Goal: Task Accomplishment & Management: Manage account settings

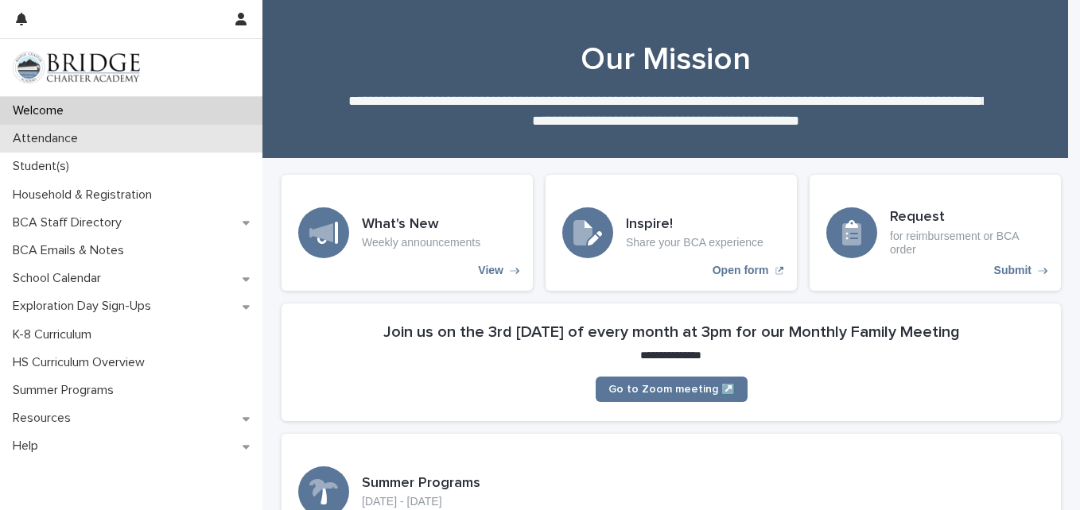
click at [66, 144] on p "Attendance" at bounding box center [48, 138] width 84 height 15
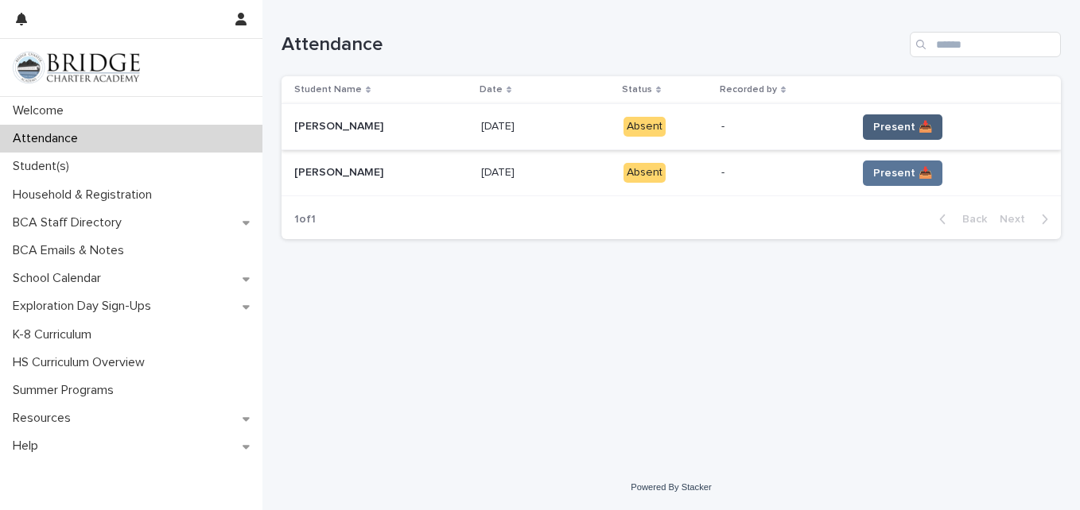
click at [892, 134] on span "Present 📥" at bounding box center [902, 127] width 59 height 16
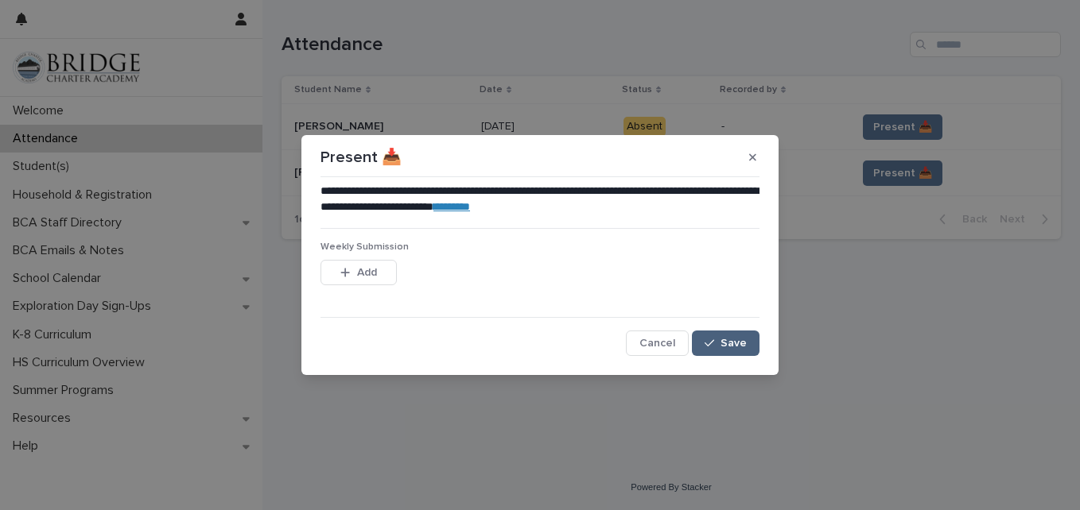
click at [730, 348] on span "Save" at bounding box center [733, 343] width 26 height 11
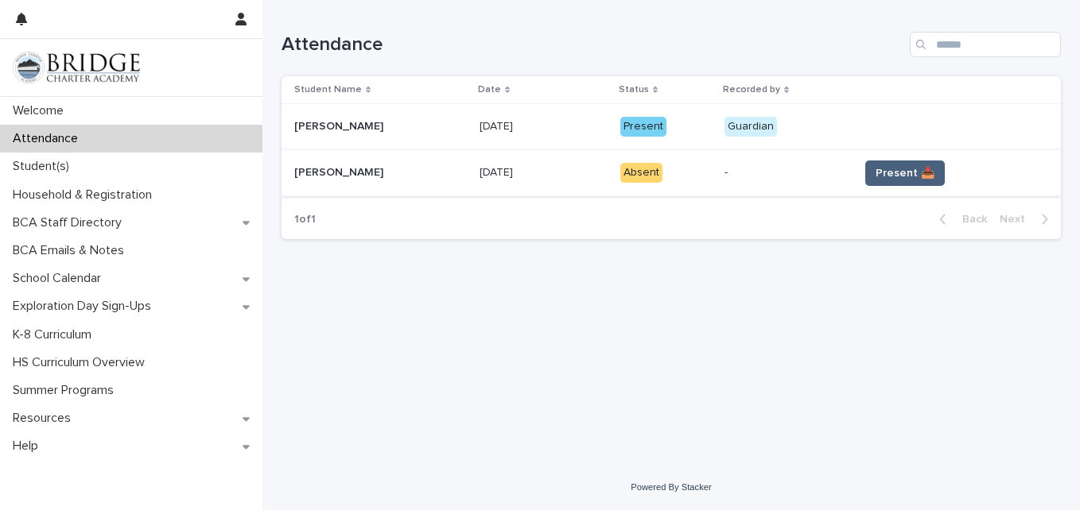
click at [916, 165] on span "Present 📥" at bounding box center [904, 173] width 59 height 16
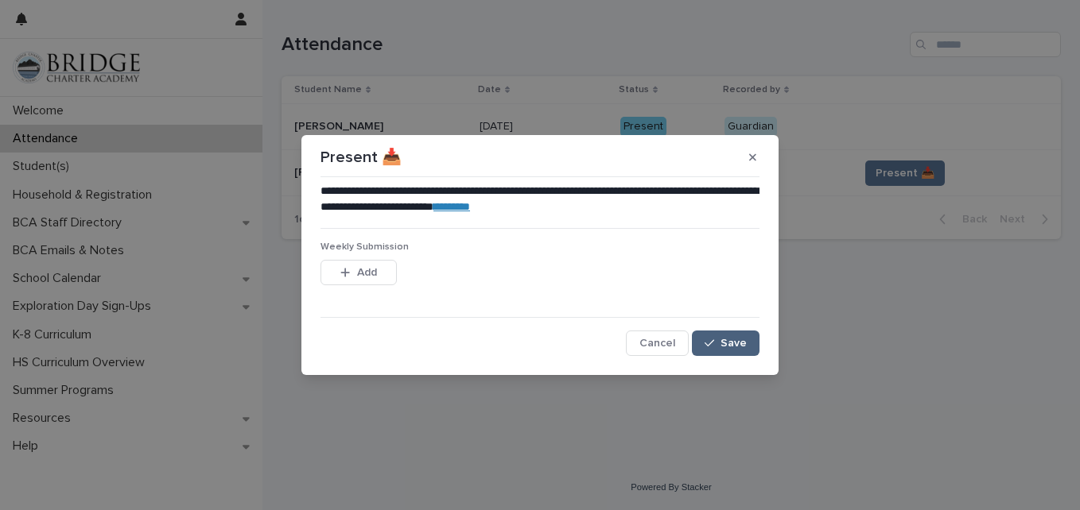
click at [720, 345] on div "button" at bounding box center [712, 343] width 16 height 11
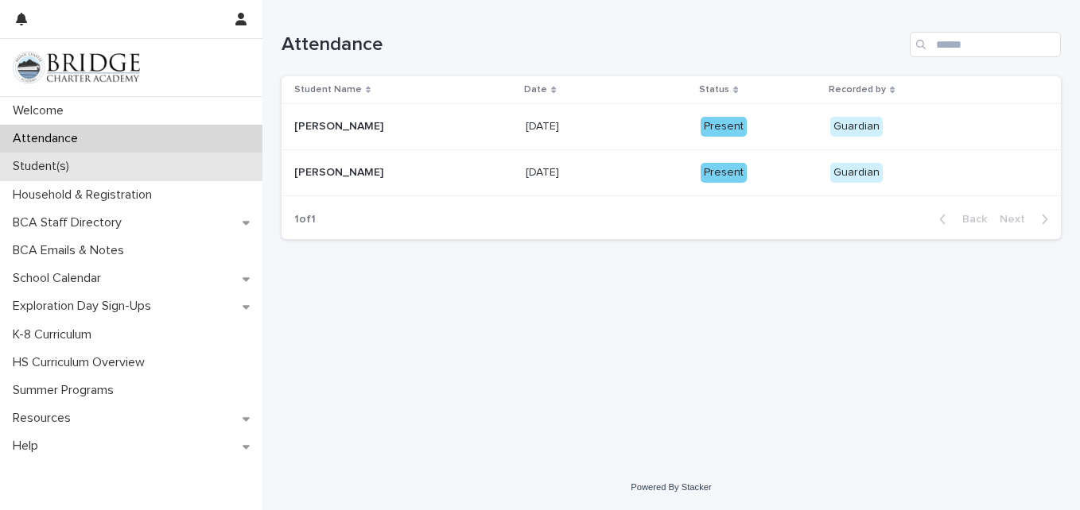
click at [138, 169] on div "Student(s)" at bounding box center [131, 167] width 262 height 28
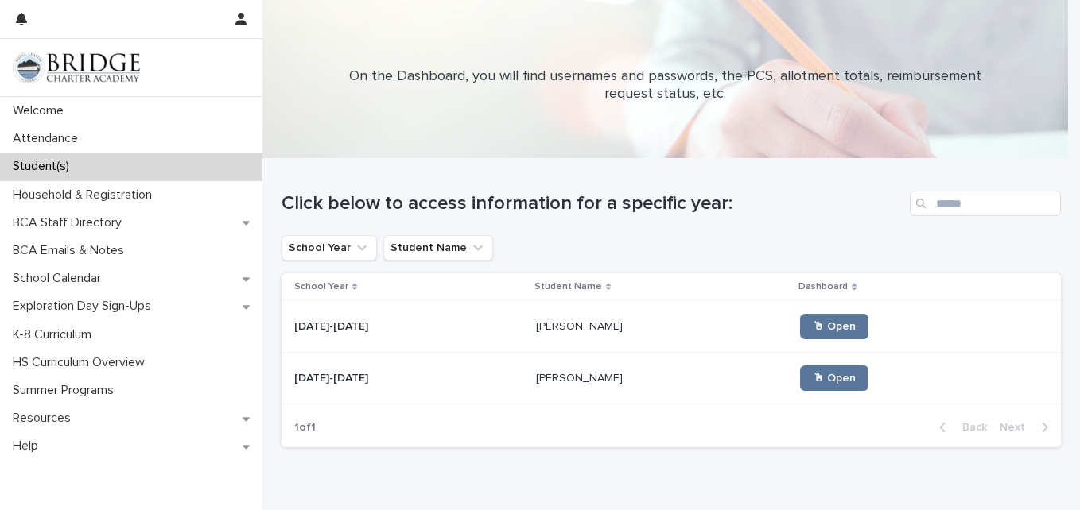
drag, startPoint x: 449, startPoint y: 343, endPoint x: 434, endPoint y: 324, distance: 23.7
click at [434, 324] on p at bounding box center [408, 327] width 229 height 14
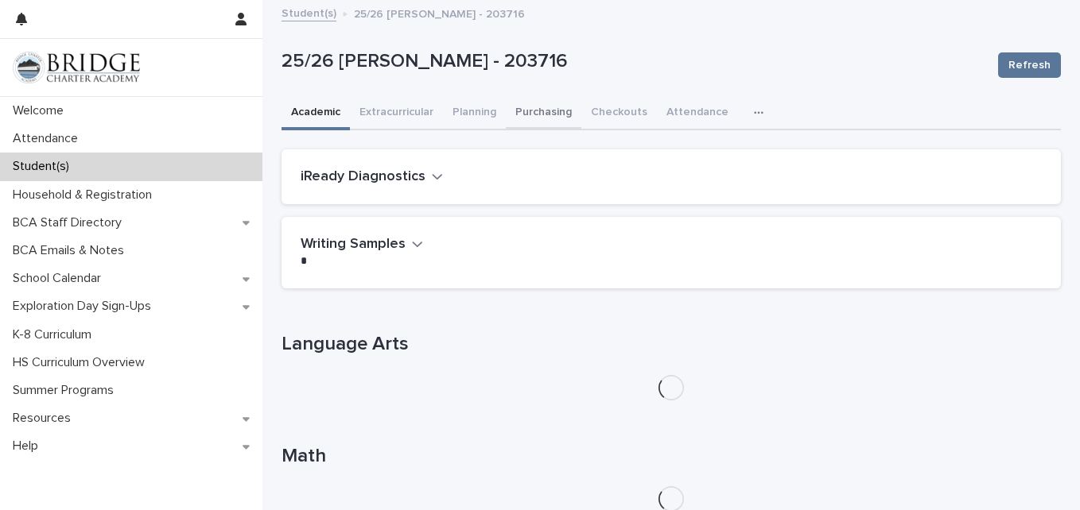
click at [544, 111] on button "Purchasing" at bounding box center [544, 113] width 76 height 33
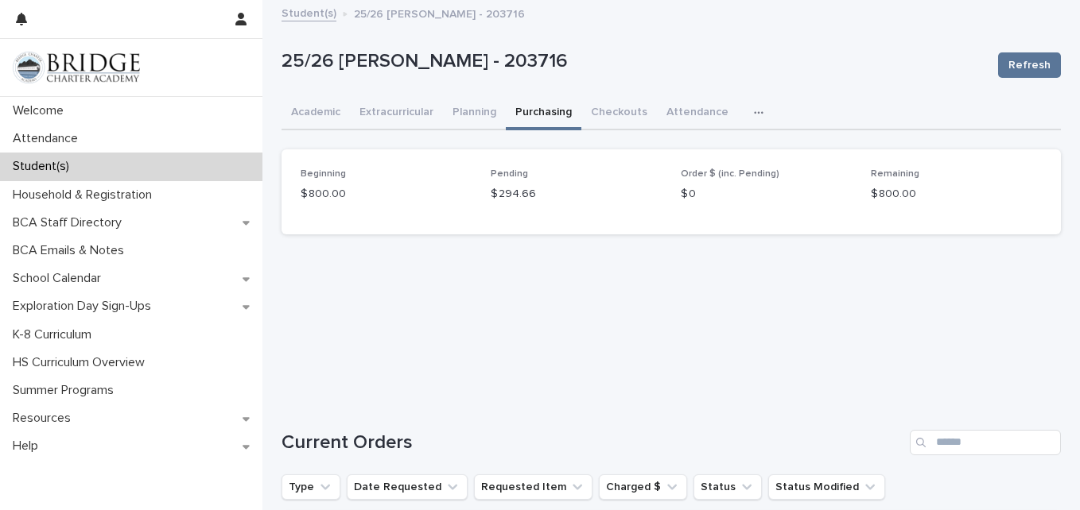
click at [298, 13] on link "Student(s)" at bounding box center [308, 12] width 55 height 18
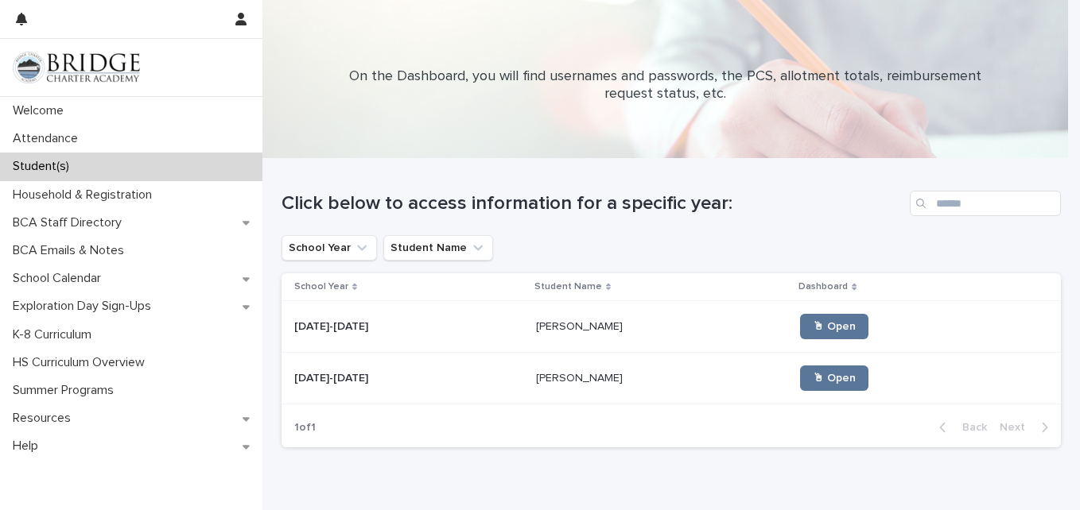
click at [536, 371] on p "[PERSON_NAME]" at bounding box center [581, 377] width 90 height 17
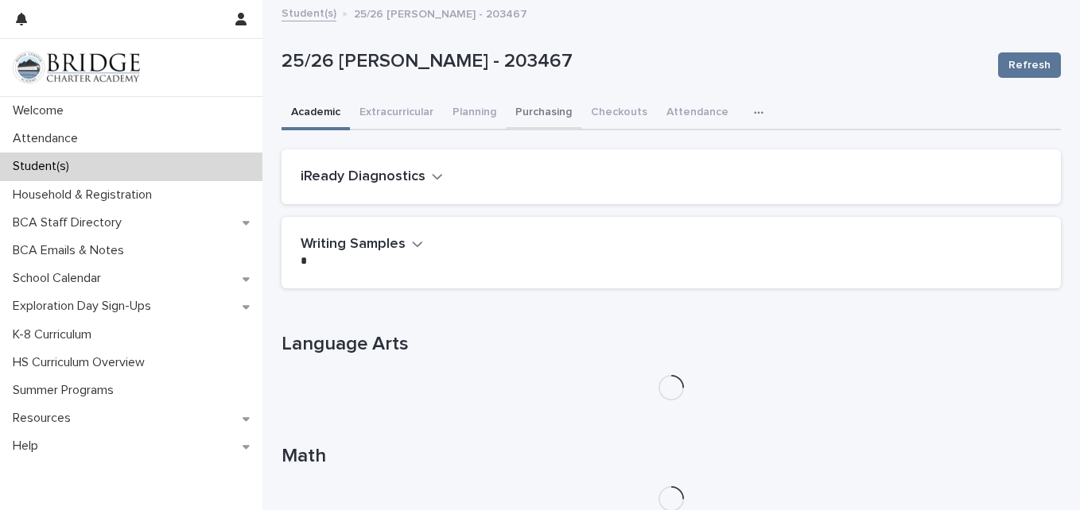
click at [552, 109] on button "Purchasing" at bounding box center [544, 113] width 76 height 33
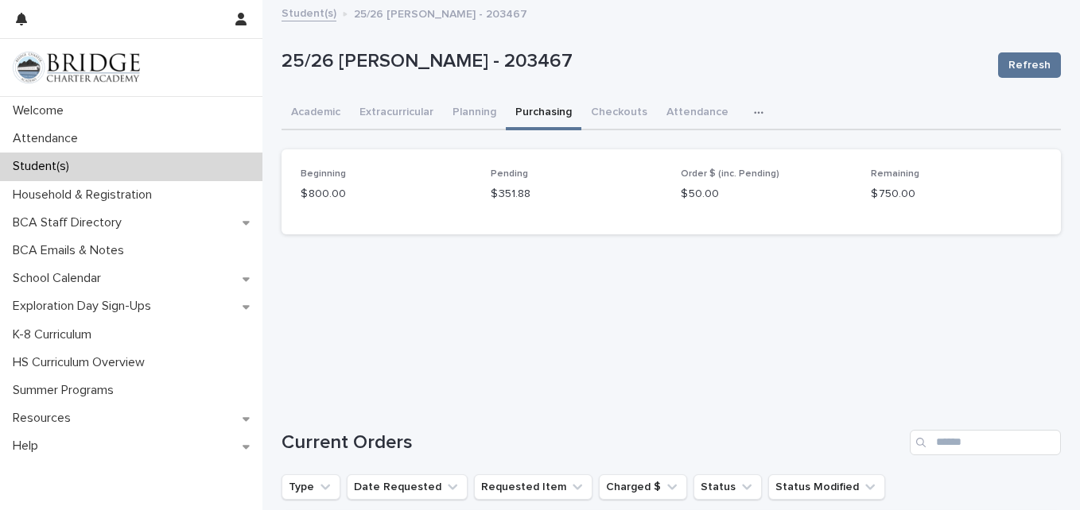
click at [883, 41] on div "25/26 [PERSON_NAME] - 203467 Refresh" at bounding box center [670, 65] width 779 height 64
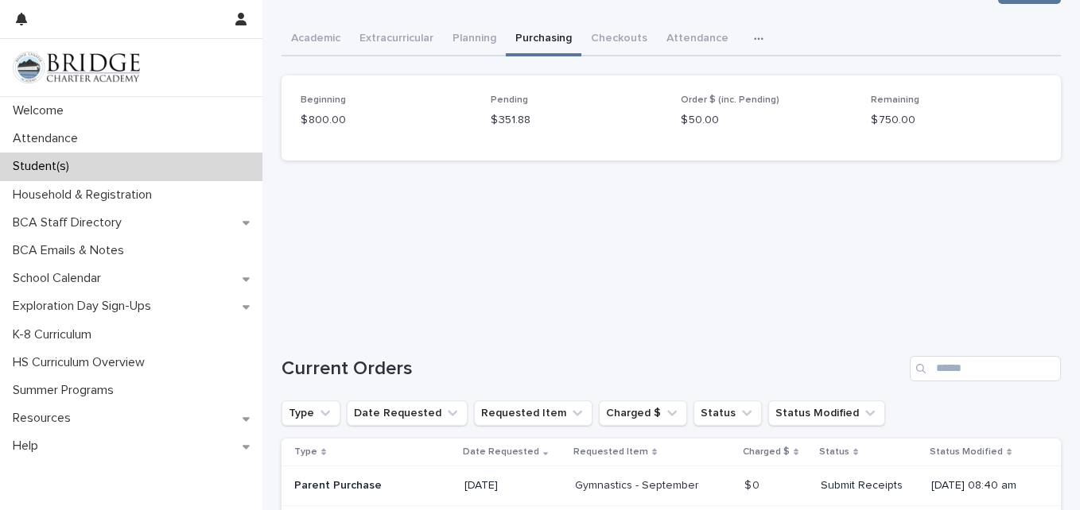
scroll to position [158, 0]
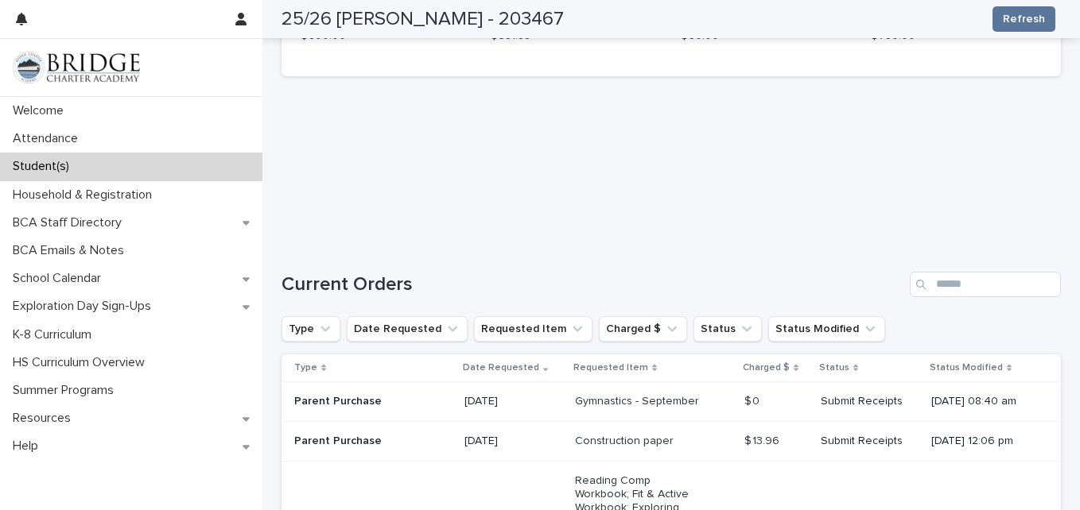
click at [968, 84] on div "Loading... Saving… Beginning $ 800.00 Pending $ 351.88 Order $ (inc. Pending) $…" at bounding box center [670, 40] width 779 height 98
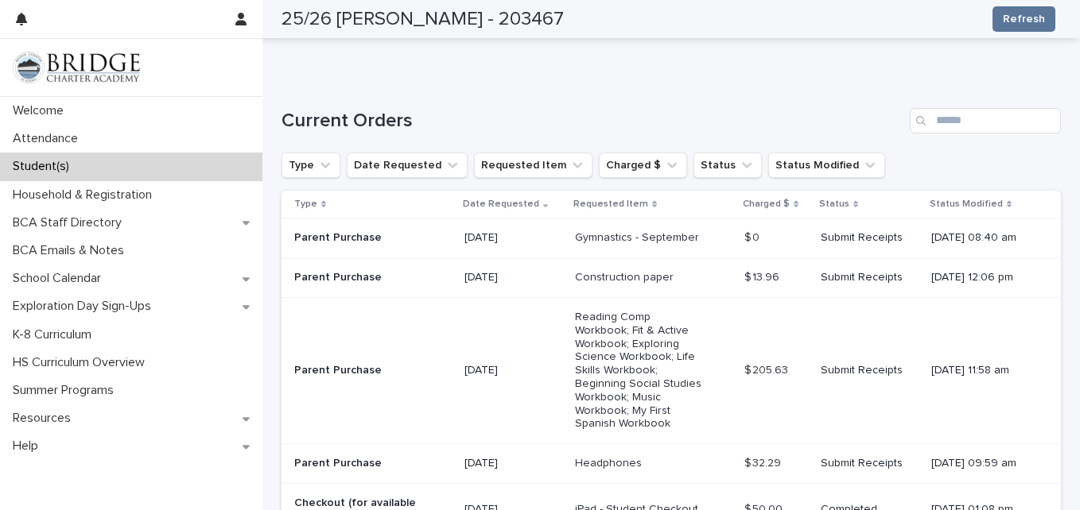
scroll to position [324, 0]
click at [891, 244] on td "Submit Receipts" at bounding box center [869, 237] width 111 height 40
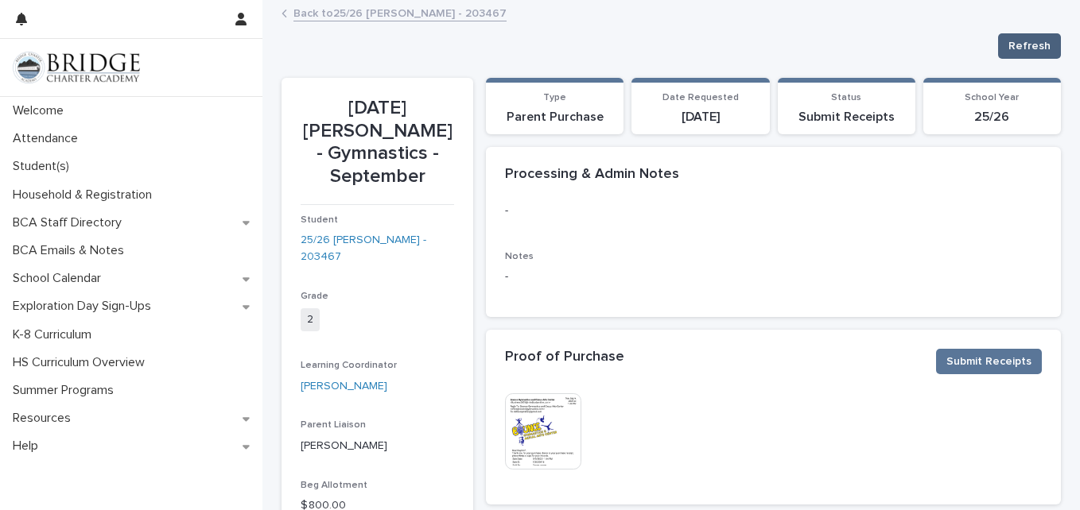
click at [1040, 44] on span "Refresh" at bounding box center [1029, 46] width 42 height 16
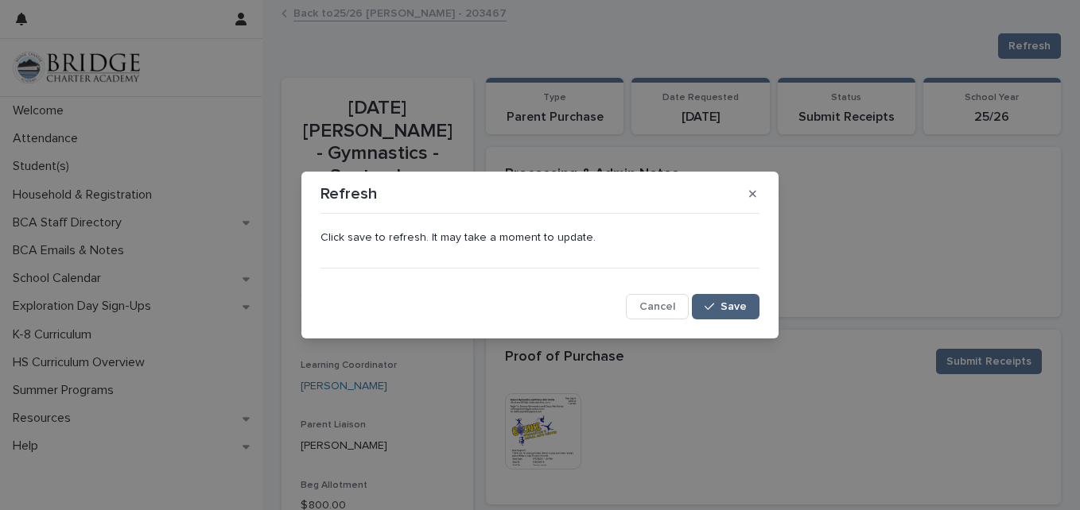
click at [742, 300] on button "Save" at bounding box center [726, 306] width 68 height 25
